Goal: Task Accomplishment & Management: Complete application form

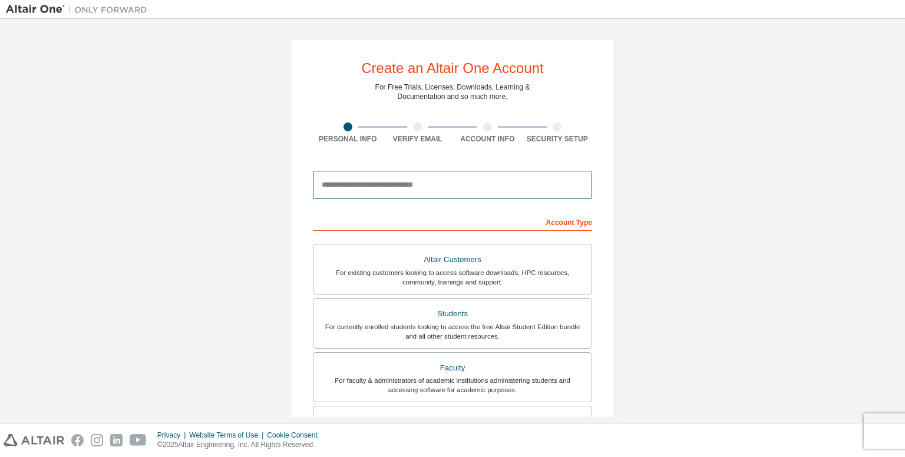
click at [354, 180] on input "email" at bounding box center [452, 185] width 279 height 28
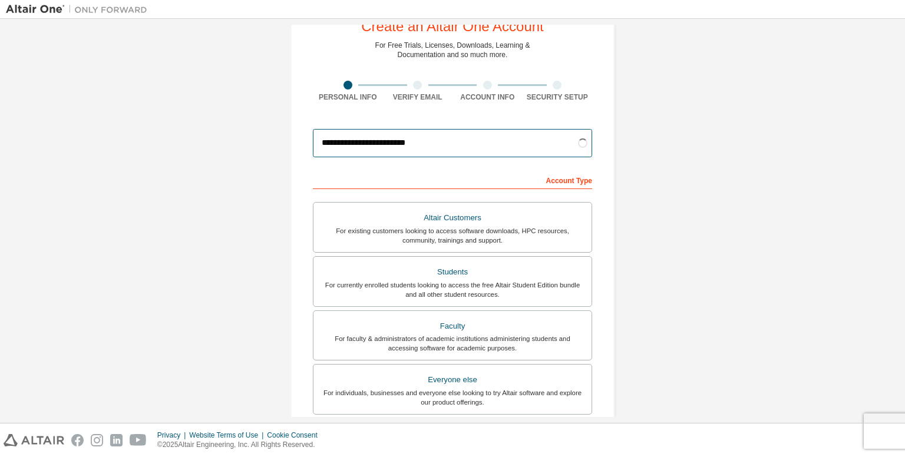
scroll to position [59, 0]
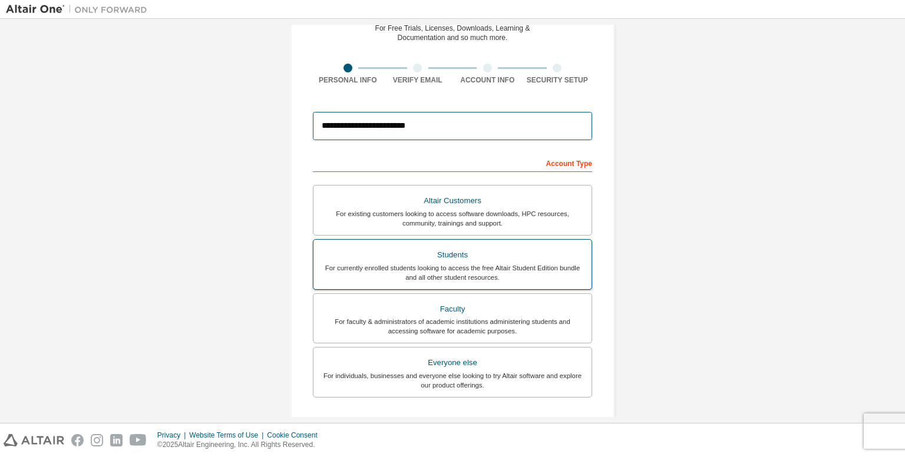
type input "**********"
click at [380, 253] on div "Students" at bounding box center [453, 255] width 264 height 17
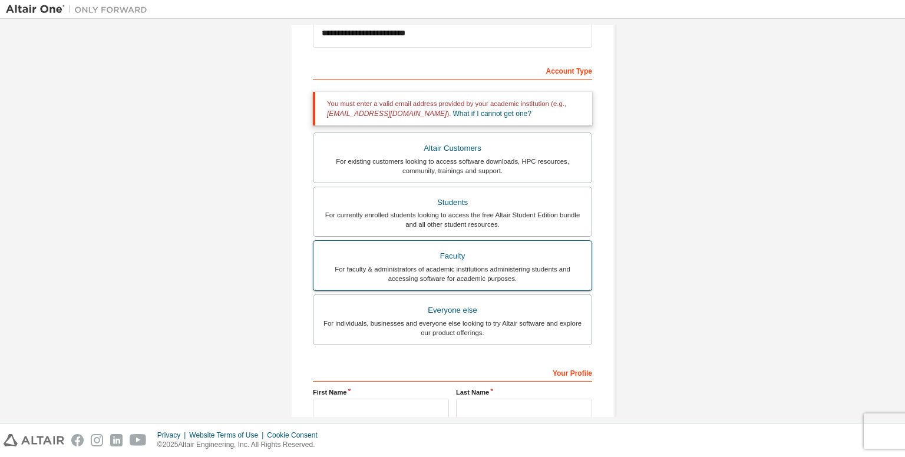
scroll to position [0, 0]
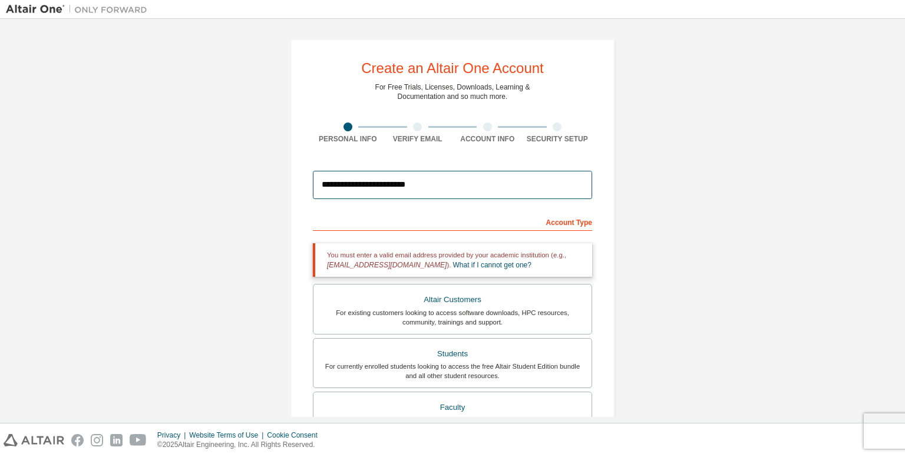
click at [428, 182] on input "**********" at bounding box center [452, 185] width 279 height 28
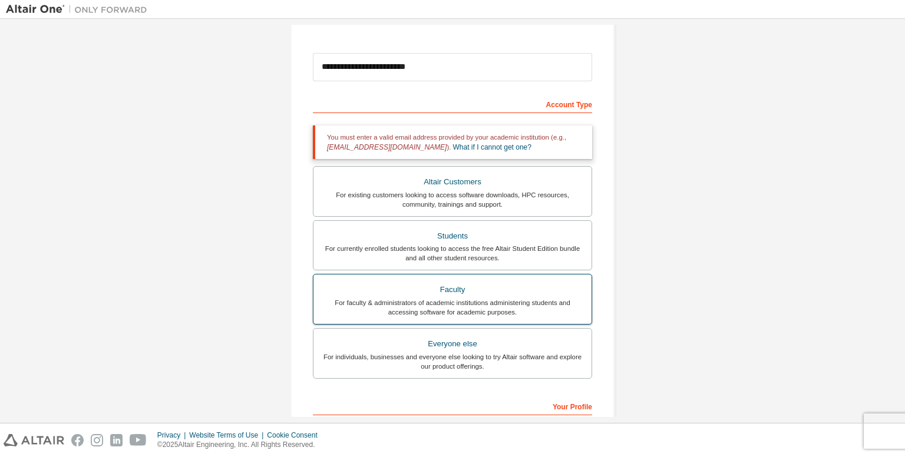
click at [386, 289] on div "Faculty" at bounding box center [453, 290] width 264 height 17
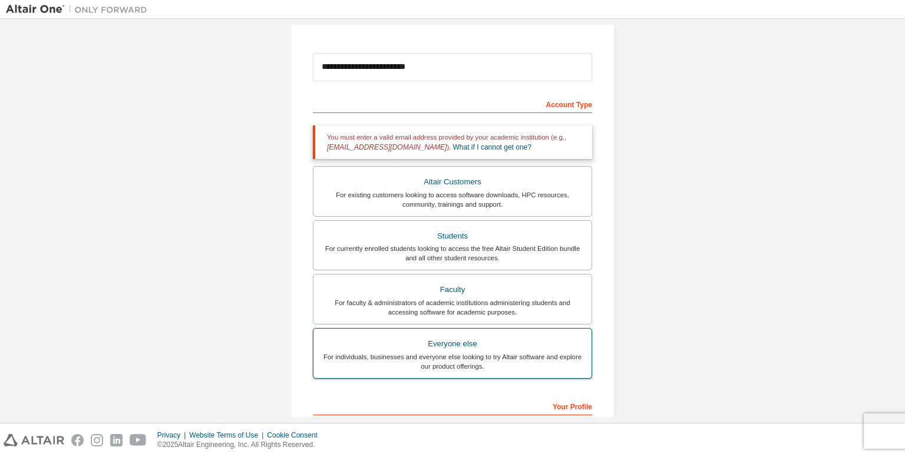
scroll to position [269, 0]
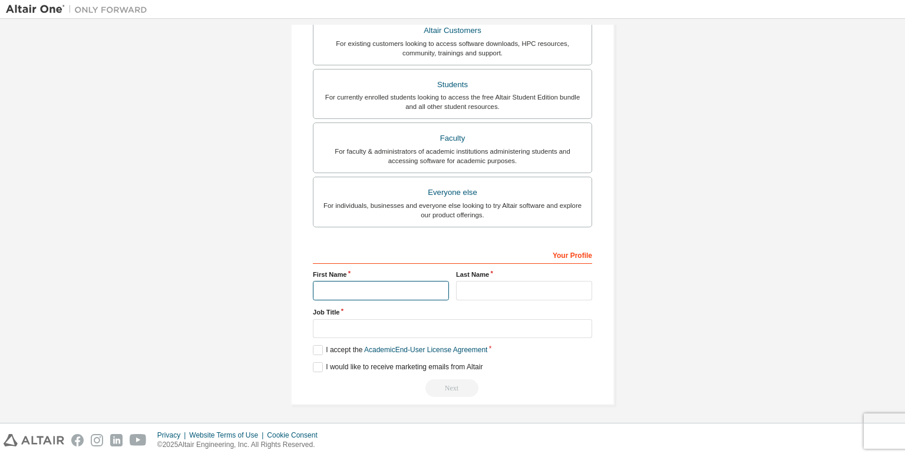
click at [359, 287] on input "text" at bounding box center [381, 290] width 136 height 19
type input "*****"
click at [468, 282] on input "text" at bounding box center [524, 290] width 136 height 19
type input "*****"
click at [368, 327] on input "text" at bounding box center [452, 328] width 279 height 19
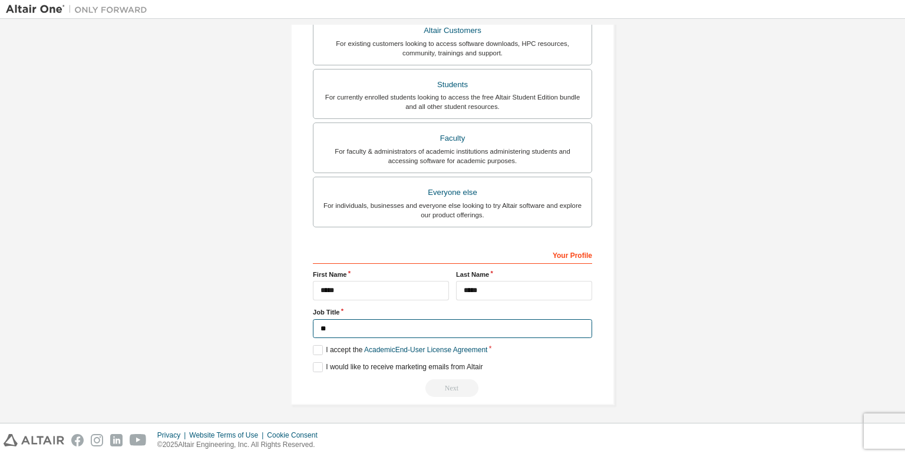
type input "*"
click at [314, 366] on label "I would like to receive marketing emails from Altair" at bounding box center [398, 368] width 170 height 10
click at [314, 349] on label "I accept the Academic End-User License Agreement" at bounding box center [400, 350] width 174 height 10
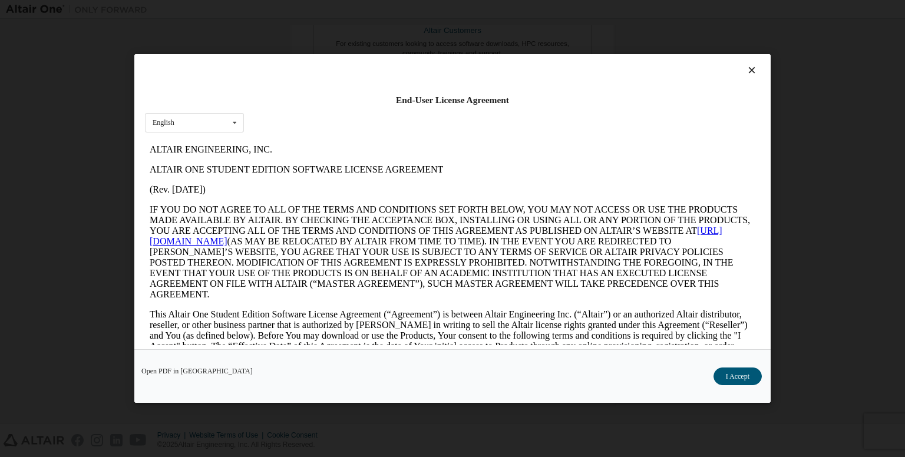
scroll to position [0, 0]
click at [735, 374] on button "I Accept" at bounding box center [738, 377] width 48 height 18
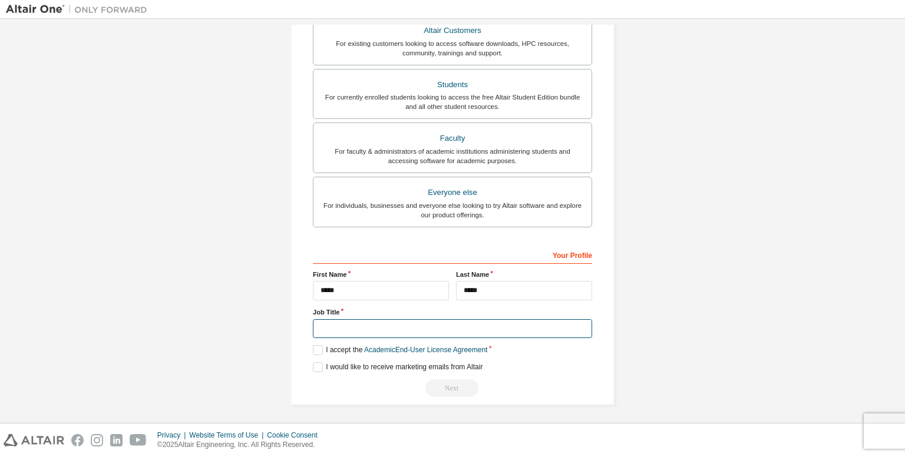
click at [348, 326] on input "text" at bounding box center [452, 328] width 279 height 19
type input "*"
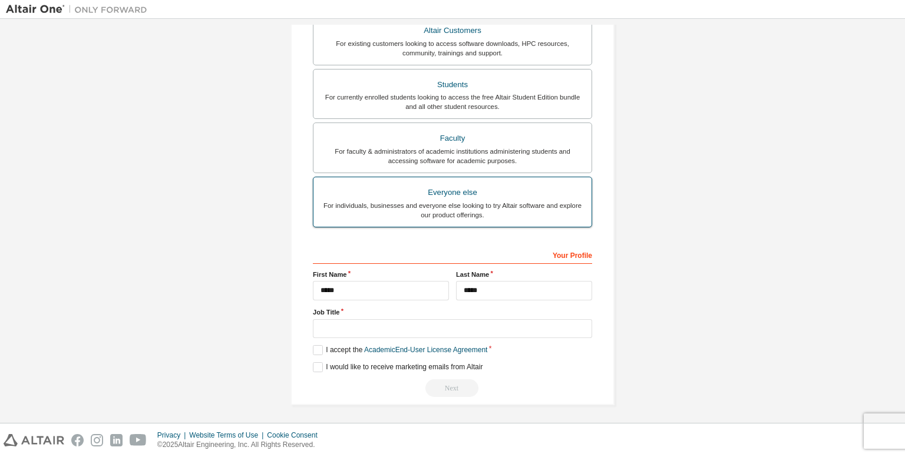
click at [405, 196] on div "Everyone else" at bounding box center [453, 193] width 264 height 17
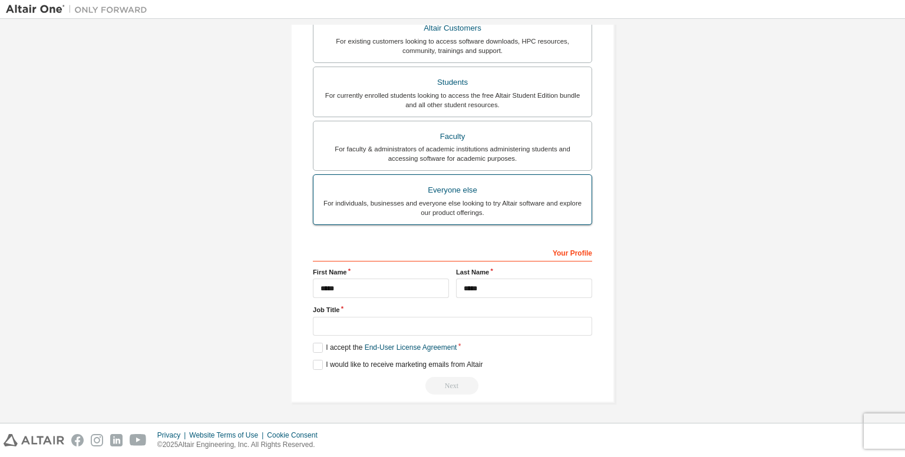
scroll to position [229, 0]
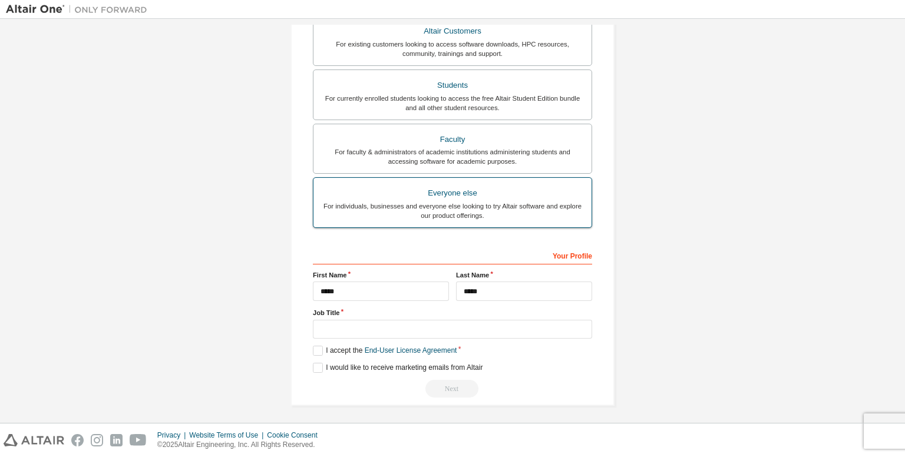
click at [401, 202] on div "For individuals, businesses and everyone else looking to try Altair software an…" at bounding box center [453, 211] width 264 height 19
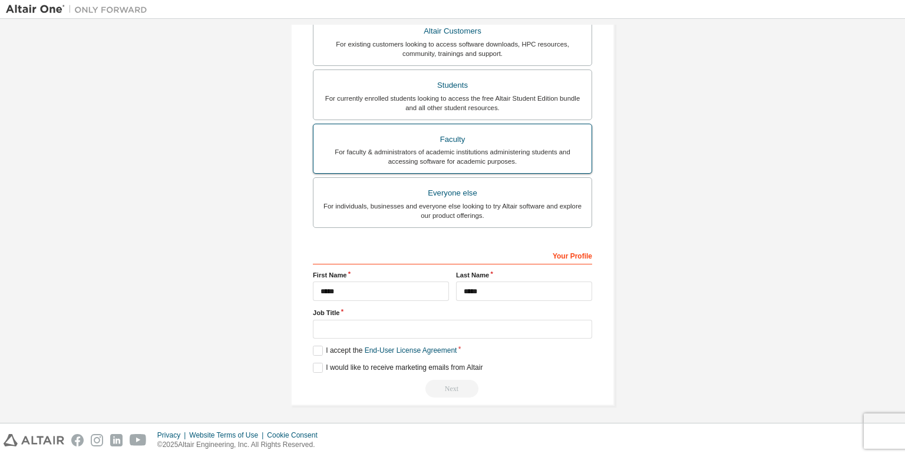
click at [396, 143] on div "Faculty" at bounding box center [453, 139] width 264 height 17
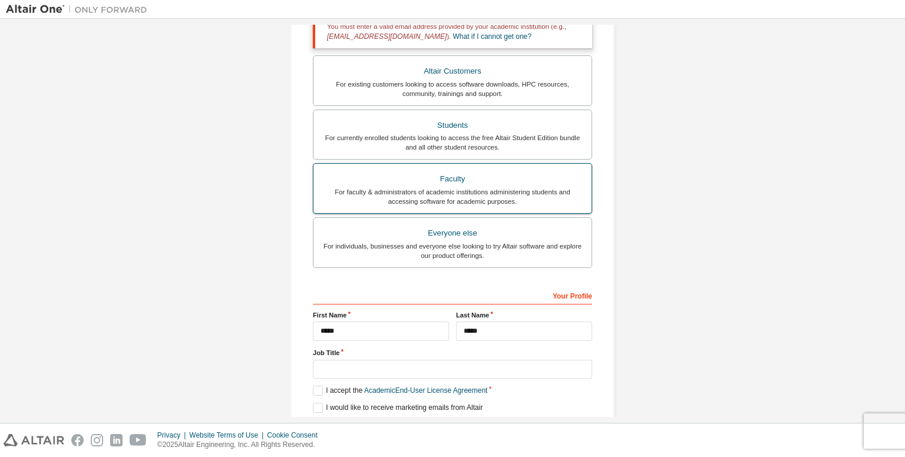
scroll to position [269, 0]
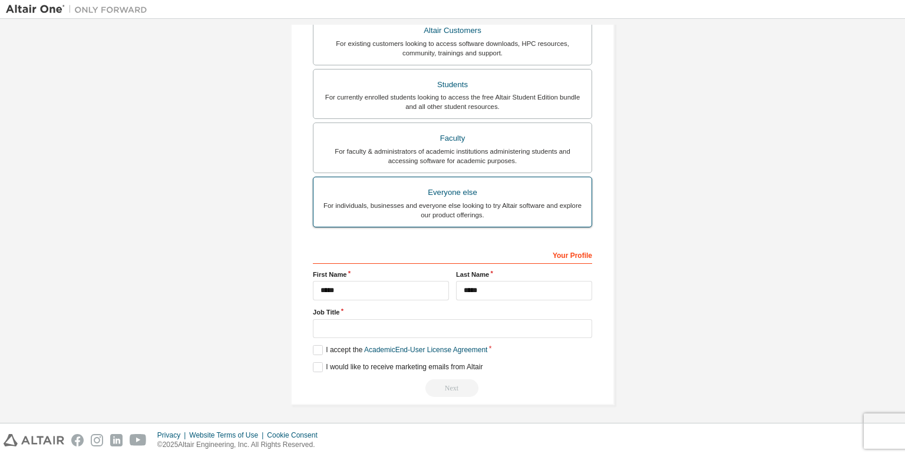
click at [396, 213] on div "For individuals, businesses and everyone else looking to try Altair software an…" at bounding box center [453, 210] width 264 height 19
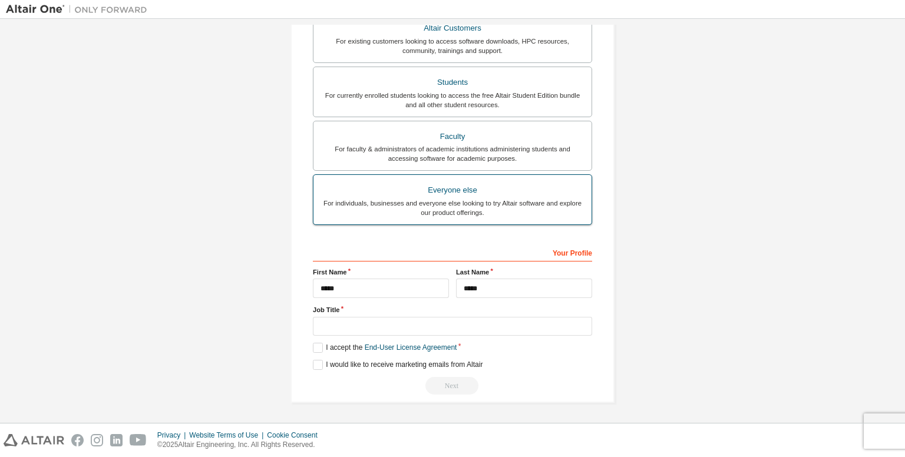
scroll to position [229, 0]
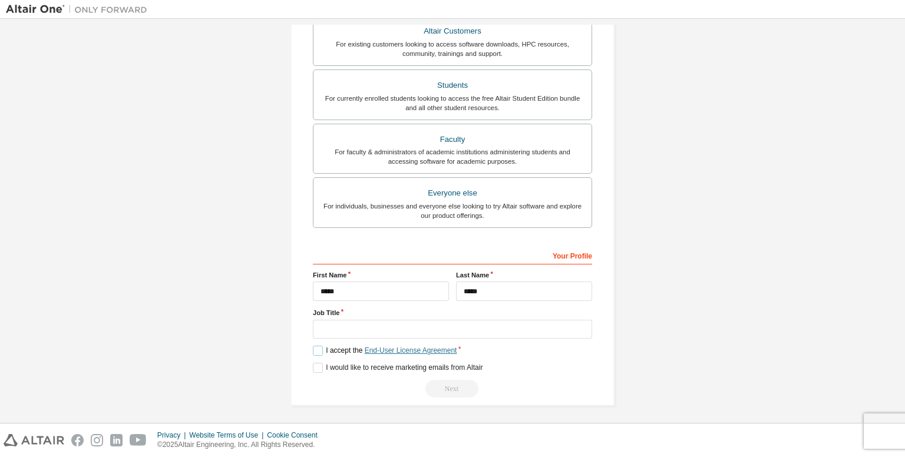
click at [397, 347] on link "End-User License Agreement" at bounding box center [411, 351] width 93 height 8
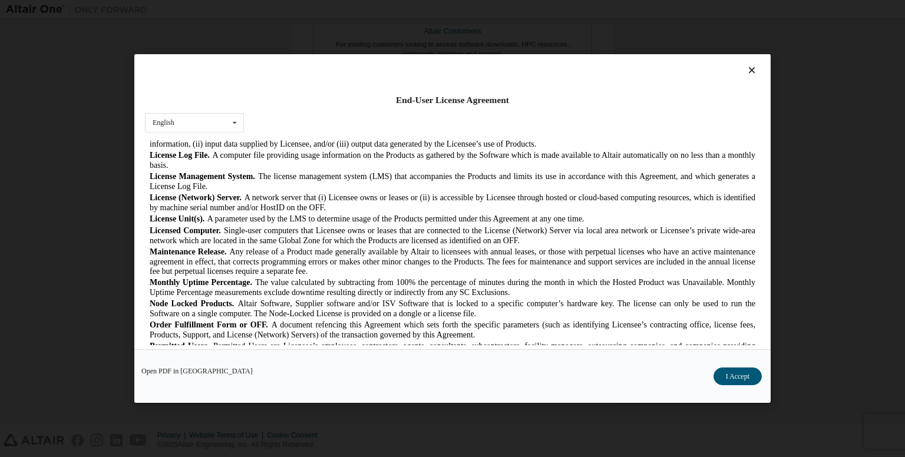
scroll to position [413, 0]
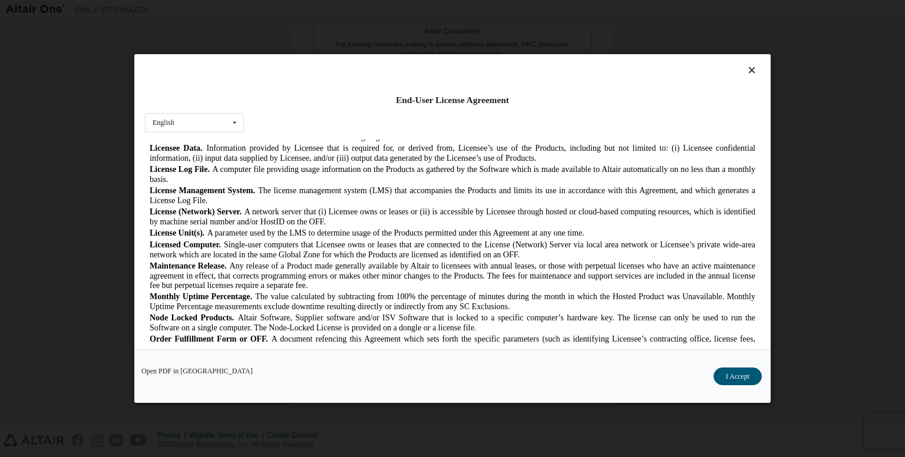
click at [746, 67] on icon at bounding box center [752, 70] width 12 height 11
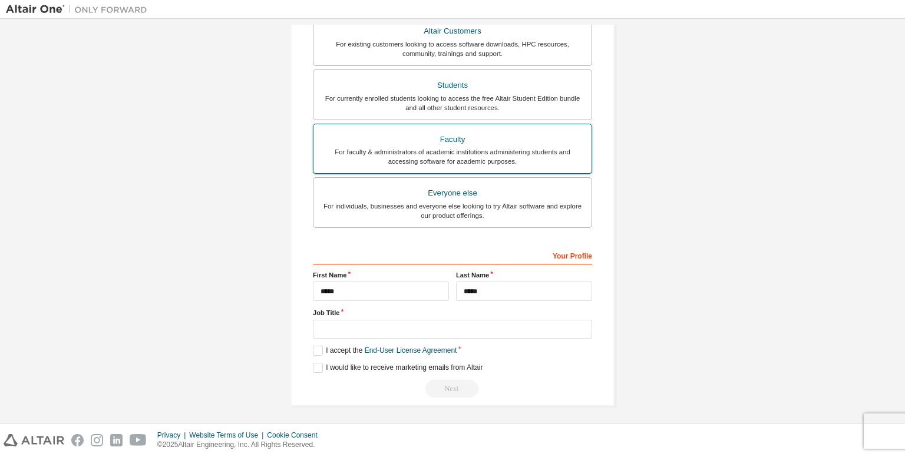
click at [422, 153] on div "For faculty & administrators of academic institutions administering students an…" at bounding box center [453, 156] width 264 height 19
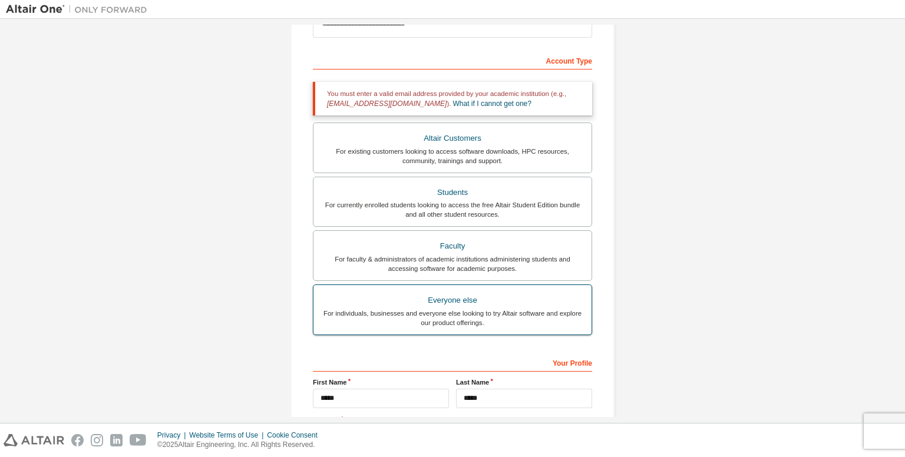
scroll to position [93, 0]
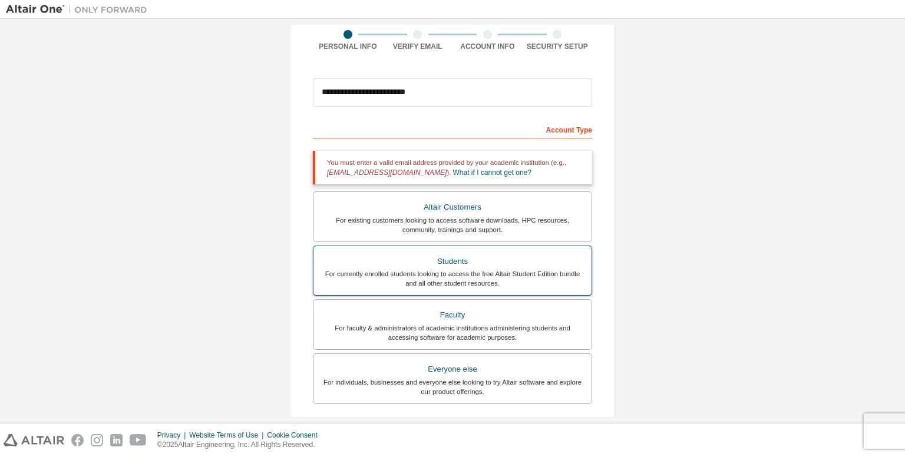
click at [433, 256] on div "Students" at bounding box center [453, 261] width 264 height 17
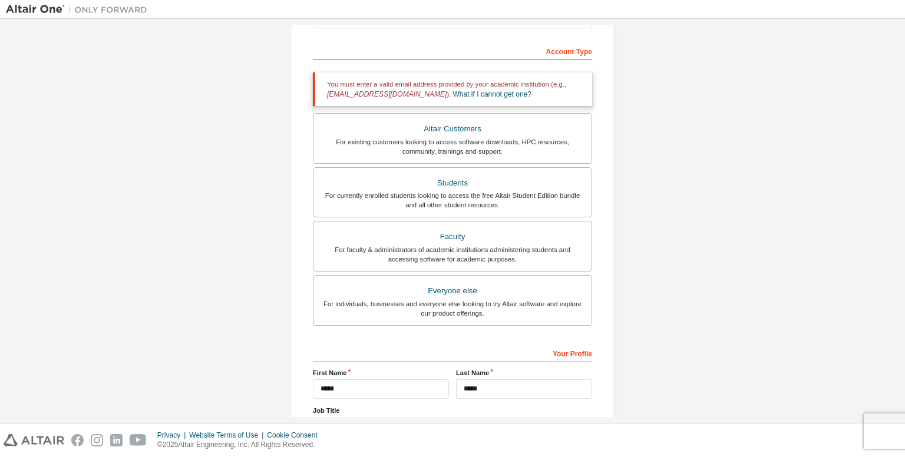
scroll to position [177, 0]
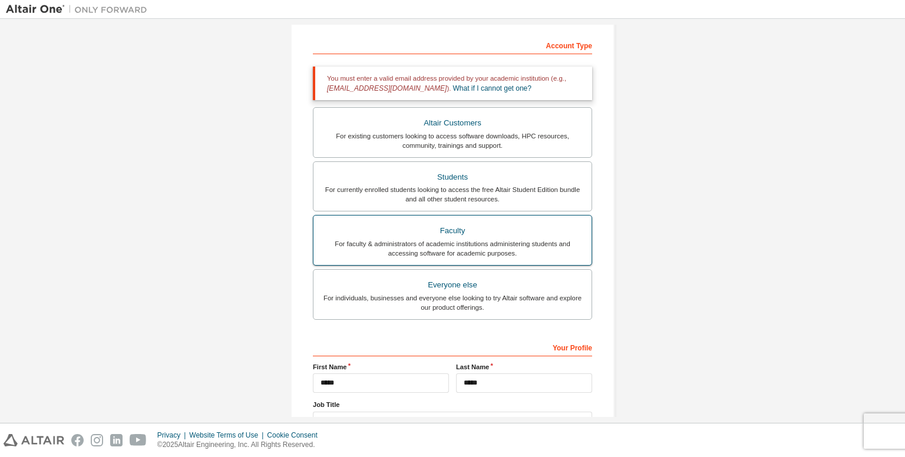
click at [419, 248] on div "For faculty & administrators of academic institutions administering students an…" at bounding box center [453, 248] width 264 height 19
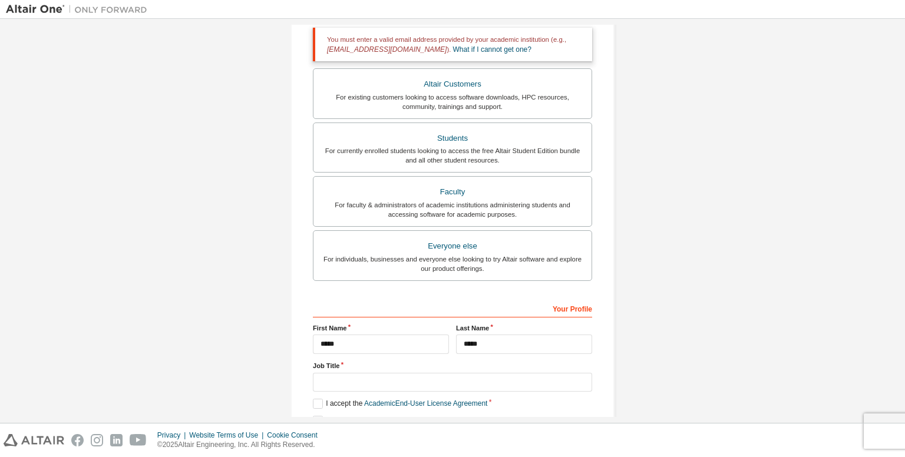
scroll to position [236, 0]
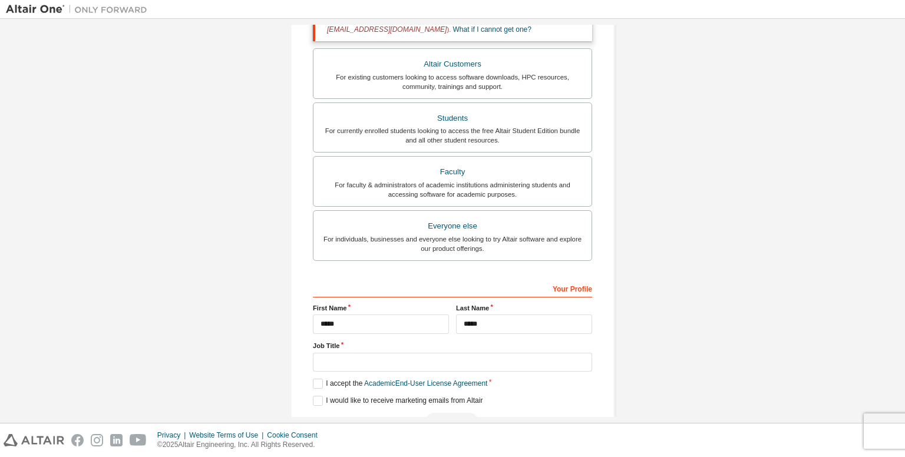
drag, startPoint x: 905, startPoint y: 104, endPoint x: 802, endPoint y: -50, distance: 185.2
drag, startPoint x: 802, startPoint y: -50, endPoint x: 158, endPoint y: 229, distance: 701.5
click at [153, 210] on div "**********" at bounding box center [453, 121] width 894 height 664
click at [319, 383] on label "I accept the Academic End-User License Agreement" at bounding box center [400, 384] width 174 height 10
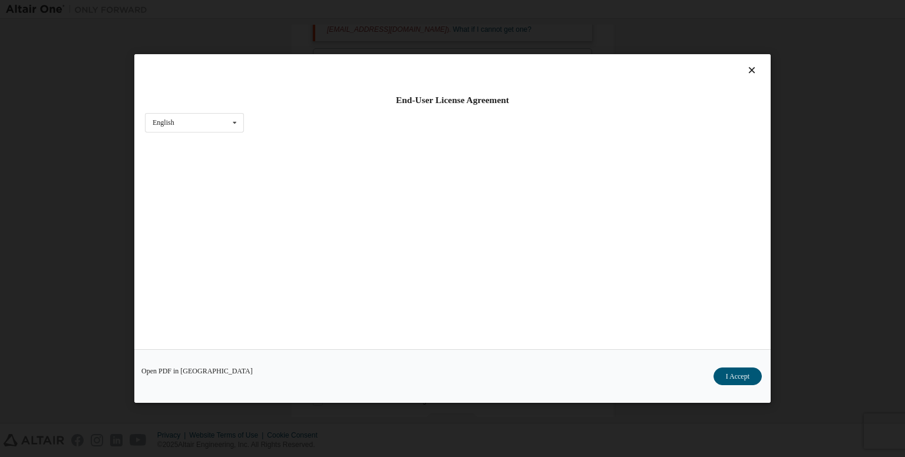
click at [316, 359] on div "Open PDF in New Tab I Accept" at bounding box center [452, 377] width 637 height 54
click at [736, 379] on button "I Accept" at bounding box center [738, 377] width 48 height 18
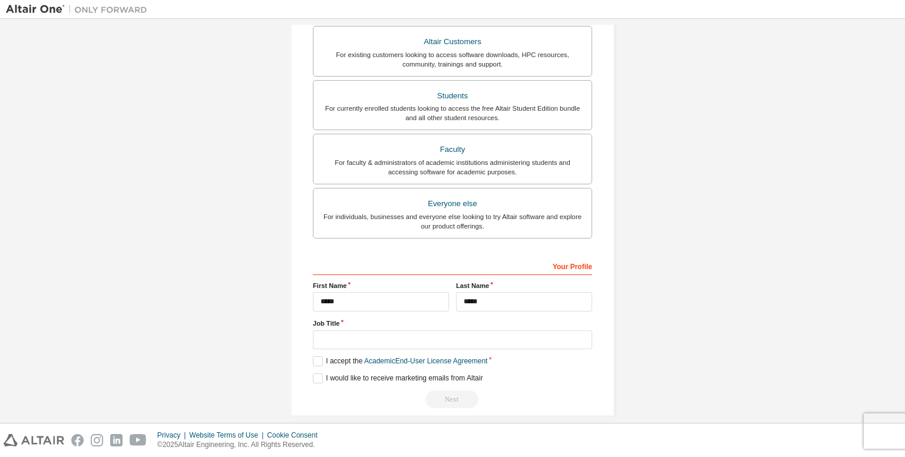
scroll to position [269, 0]
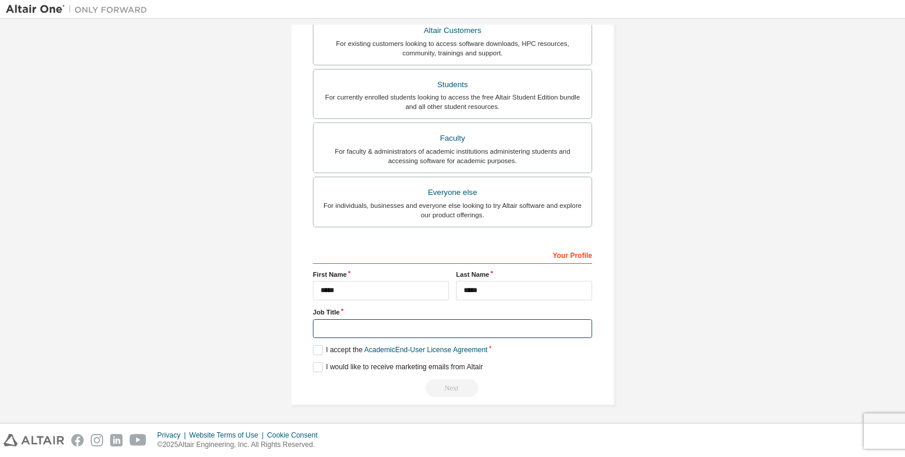
click at [383, 327] on input "text" at bounding box center [452, 328] width 279 height 19
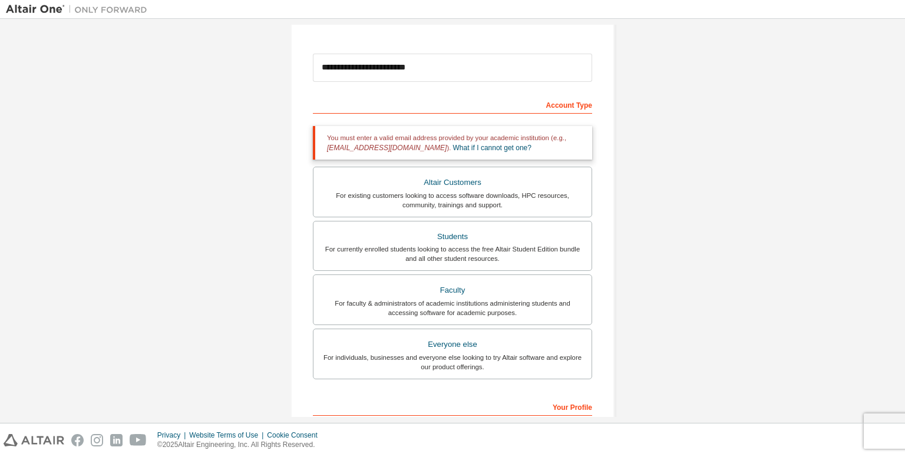
scroll to position [118, 0]
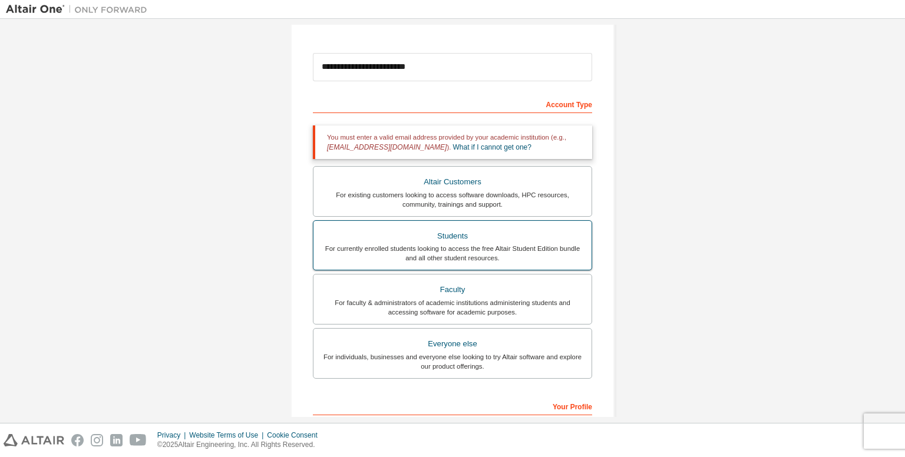
type input "********"
click at [380, 250] on div "For currently enrolled students looking to access the free Altair Student Editi…" at bounding box center [453, 253] width 264 height 19
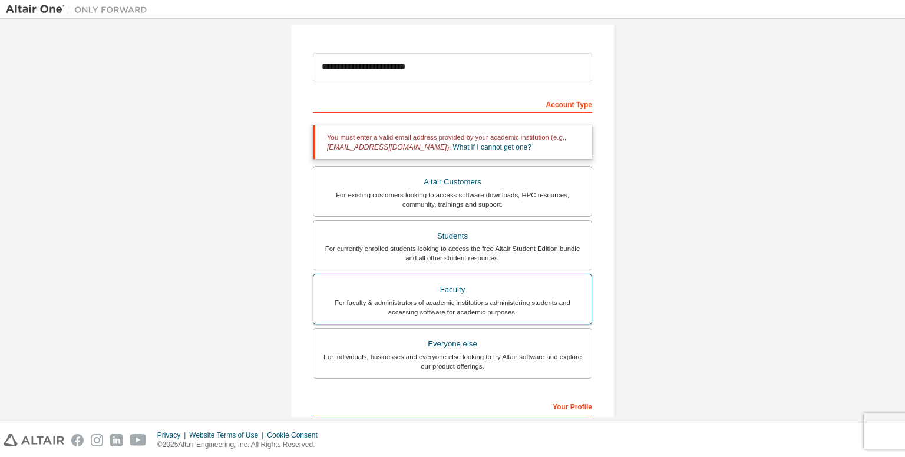
click at [381, 282] on div "Faculty" at bounding box center [453, 290] width 264 height 17
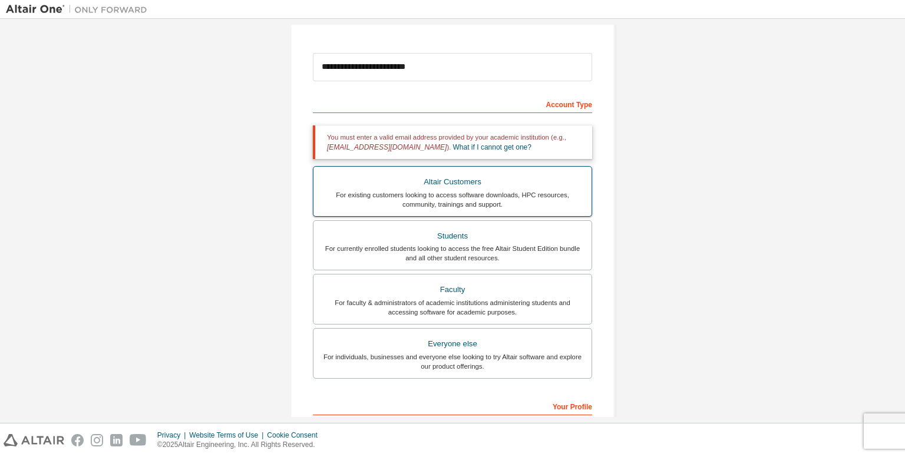
click at [388, 208] on div "For existing customers looking to access software downloads, HPC resources, com…" at bounding box center [453, 199] width 264 height 19
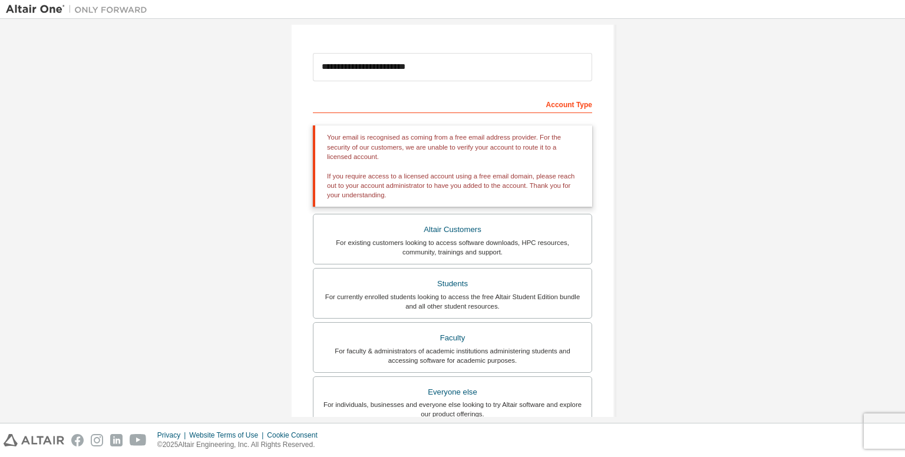
click at [350, 107] on div "Account Type" at bounding box center [452, 103] width 279 height 19
drag, startPoint x: 398, startPoint y: 62, endPoint x: 446, endPoint y: 81, distance: 51.6
click at [397, 61] on input "**********" at bounding box center [452, 67] width 279 height 28
drag, startPoint x: 445, startPoint y: 64, endPoint x: 301, endPoint y: 64, distance: 143.8
click at [301, 64] on div "**********" at bounding box center [453, 263] width 324 height 684
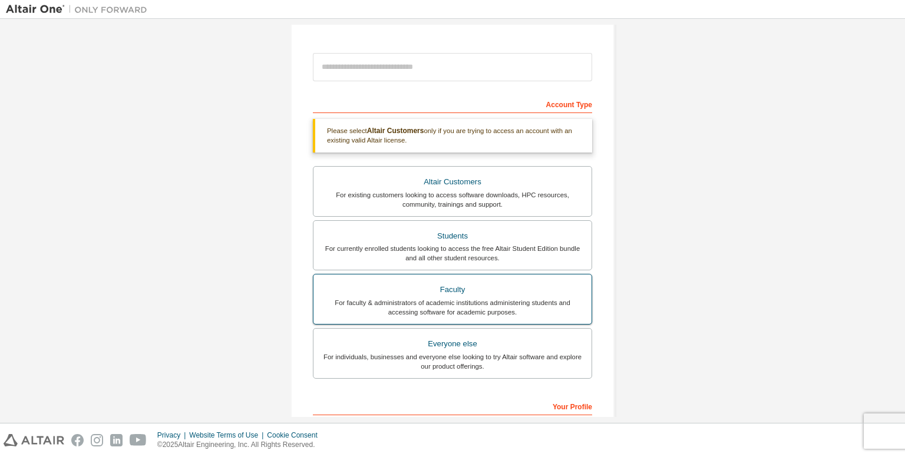
click at [365, 282] on div "Faculty" at bounding box center [453, 290] width 264 height 17
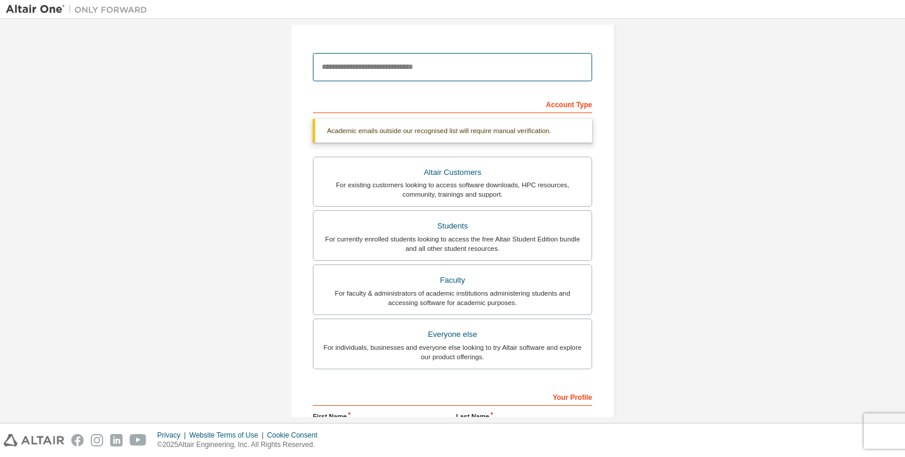
click at [370, 68] on input "email" at bounding box center [452, 67] width 279 height 28
type input "**********"
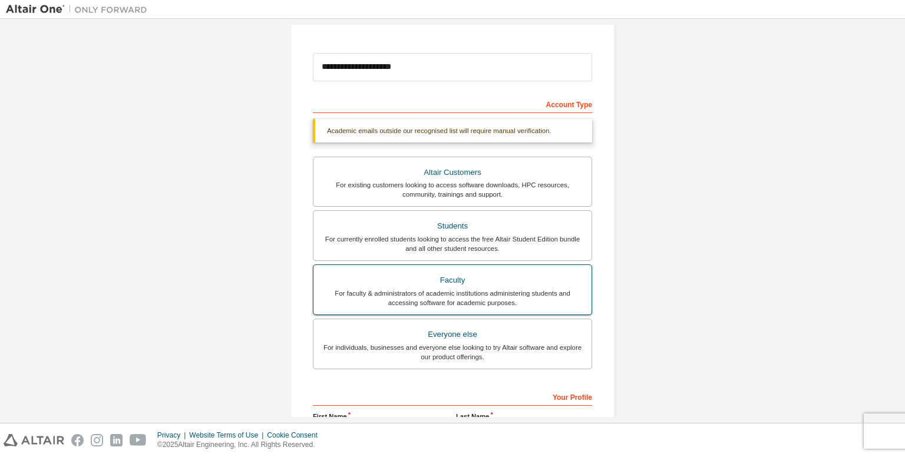
click at [398, 289] on div "For faculty & administrators of academic institutions administering students an…" at bounding box center [453, 298] width 264 height 19
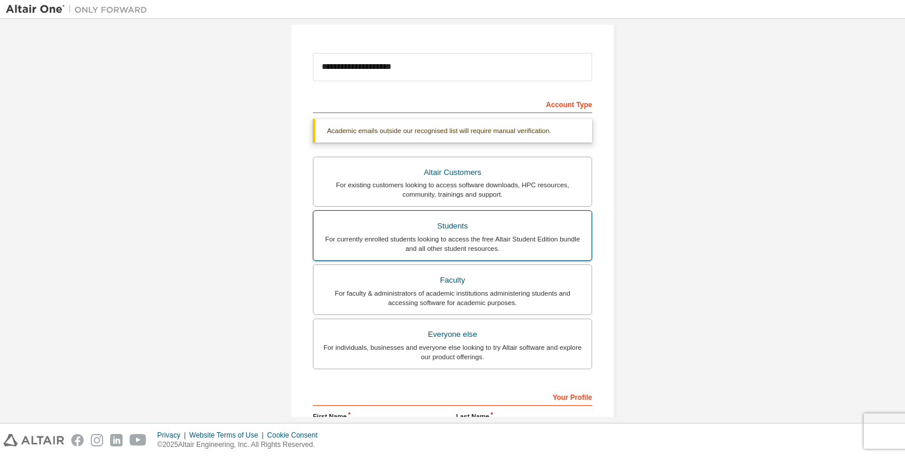
click at [365, 229] on div "Students" at bounding box center [453, 226] width 264 height 17
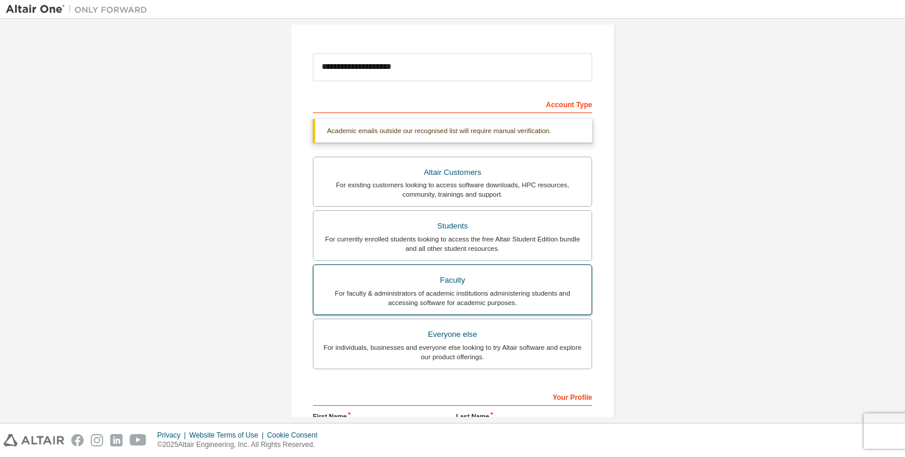
click at [377, 286] on div "Faculty" at bounding box center [453, 280] width 264 height 17
click at [564, 100] on div "Account Type" at bounding box center [452, 103] width 279 height 19
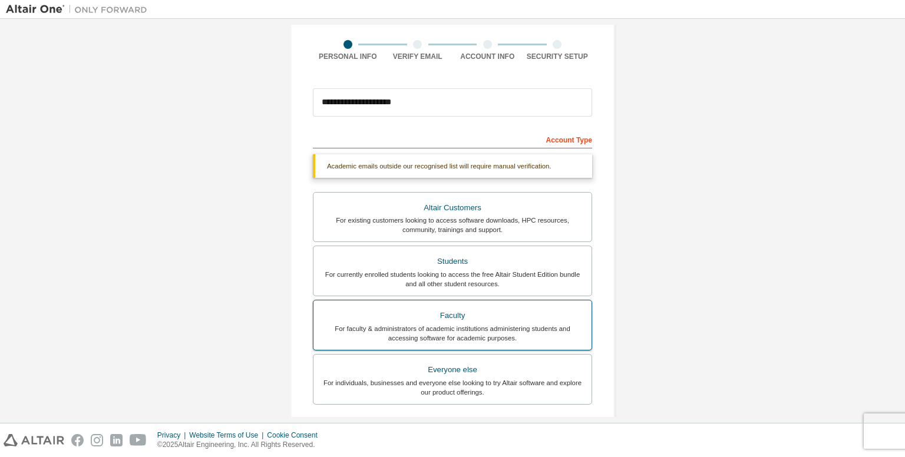
scroll to position [259, 0]
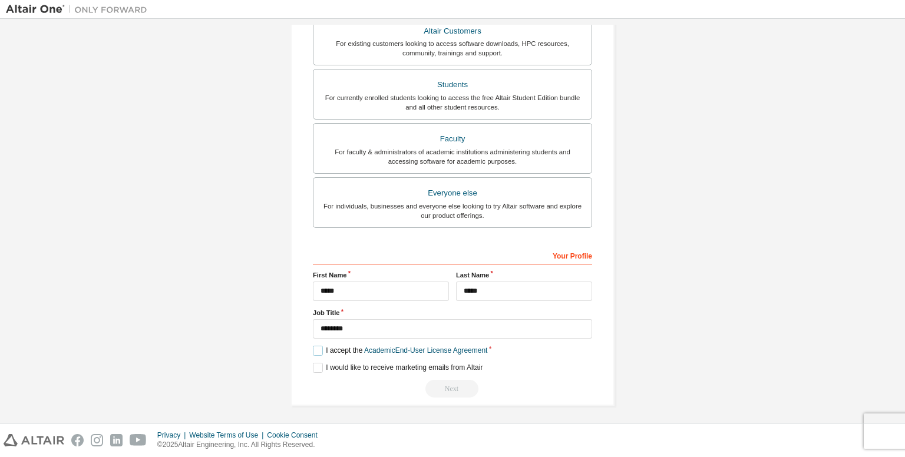
click at [321, 347] on label "I accept the Academic End-User License Agreement" at bounding box center [400, 351] width 174 height 10
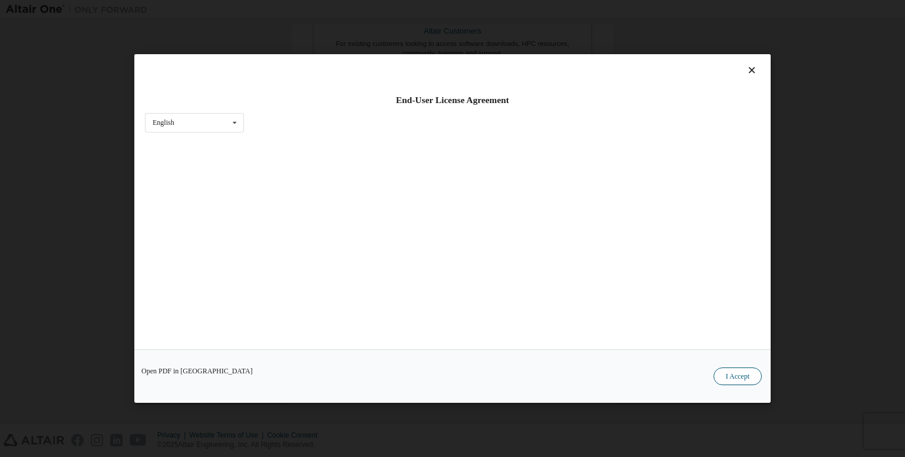
click at [723, 373] on button "I Accept" at bounding box center [738, 377] width 48 height 18
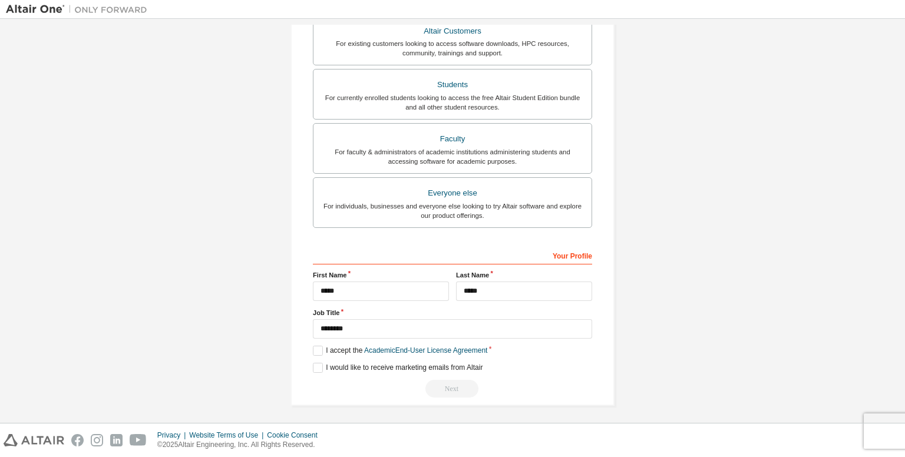
click at [431, 388] on div "Next" at bounding box center [452, 389] width 279 height 18
click at [431, 337] on div "**********" at bounding box center [452, 322] width 279 height 153
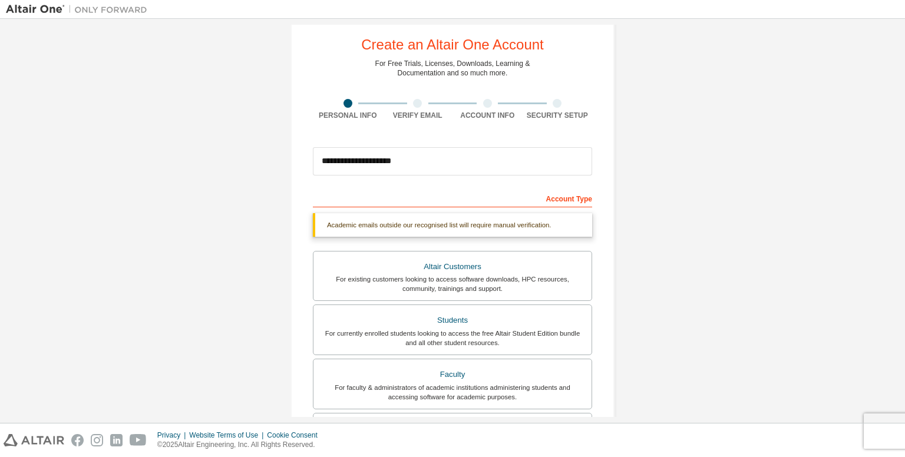
scroll to position [0, 0]
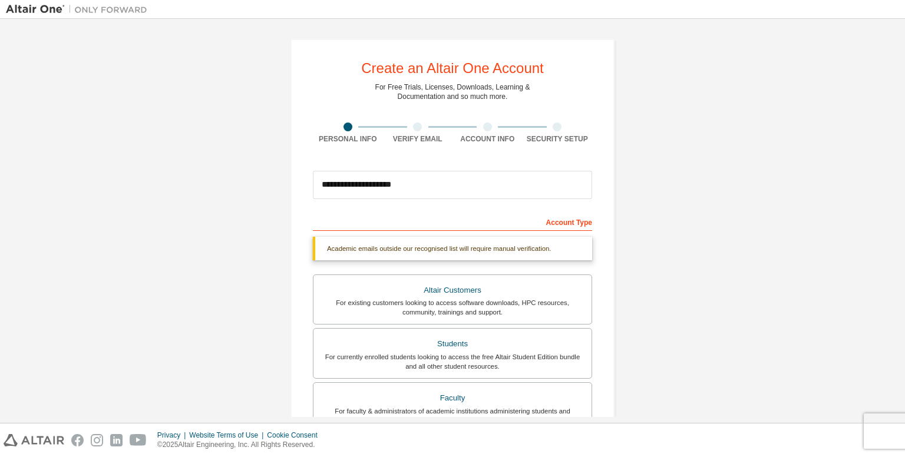
click at [416, 129] on div at bounding box center [417, 127] width 9 height 9
